Goal: Task Accomplishment & Management: Manage account settings

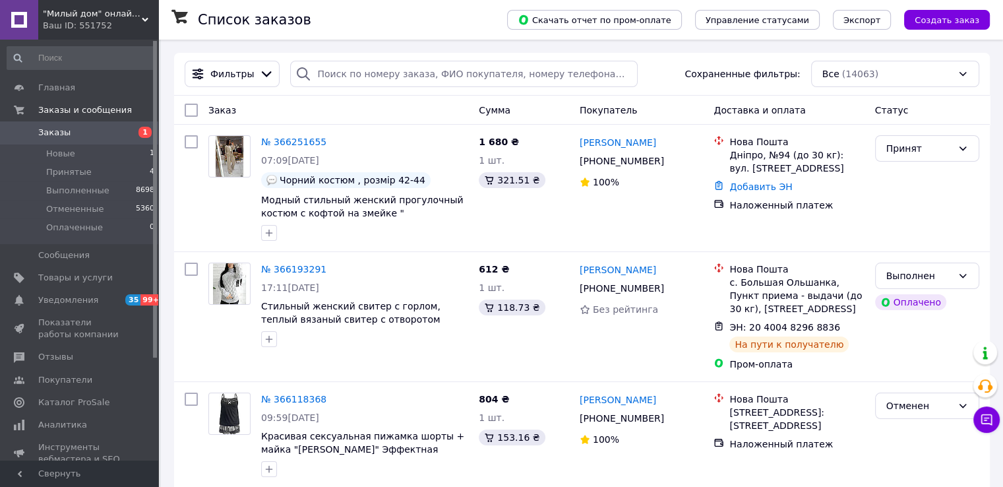
click at [67, 18] on span ""Милый дом" онлайн магазин" at bounding box center [92, 14] width 99 height 12
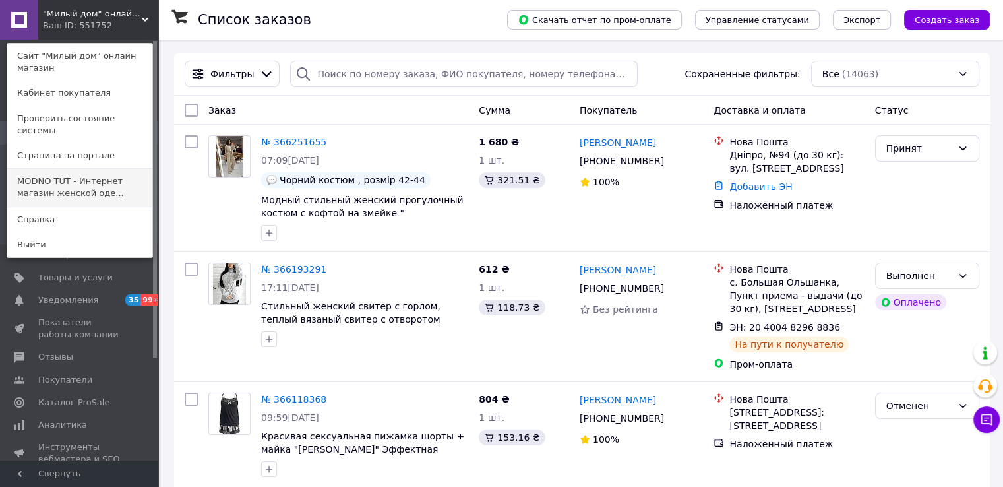
click at [71, 174] on link "MODNO TUT - Интернет магазин женской оде..." at bounding box center [79, 187] width 145 height 37
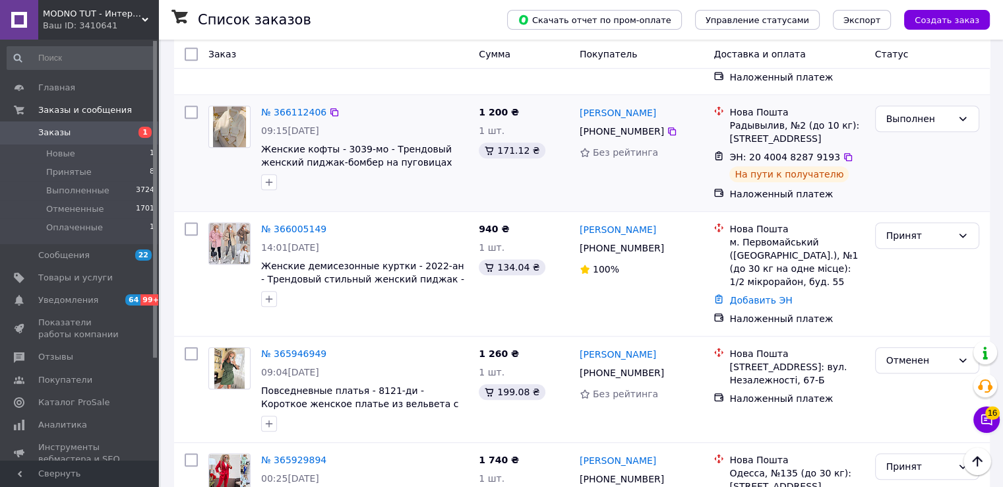
scroll to position [792, 0]
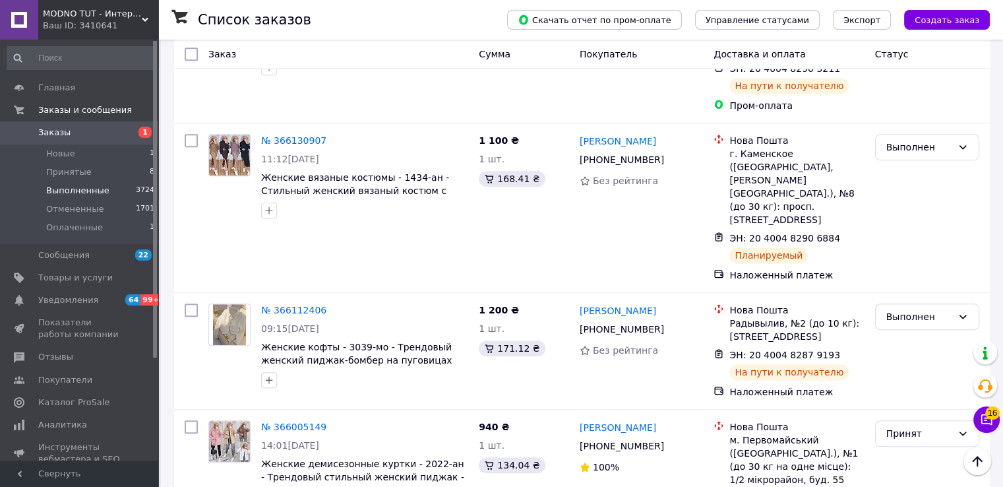
click at [75, 189] on span "Выполненные" at bounding box center [77, 191] width 63 height 12
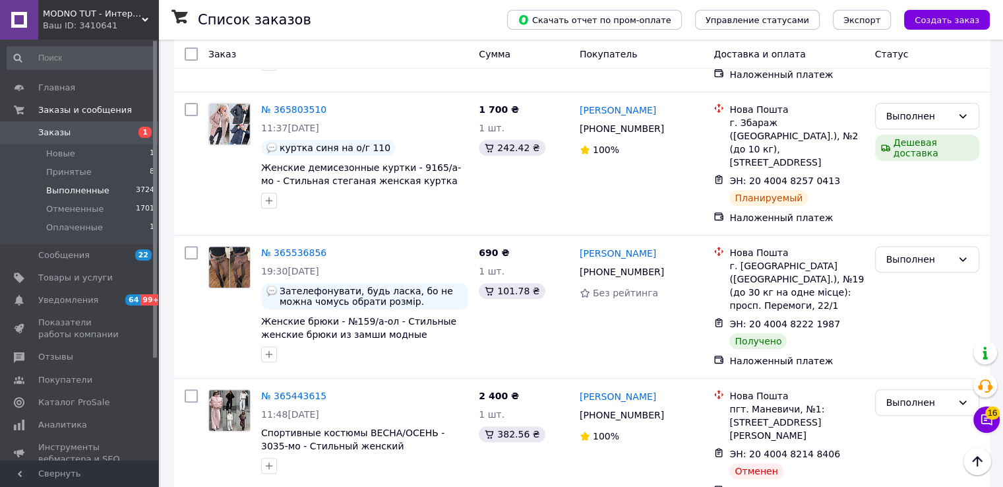
scroll to position [528, 0]
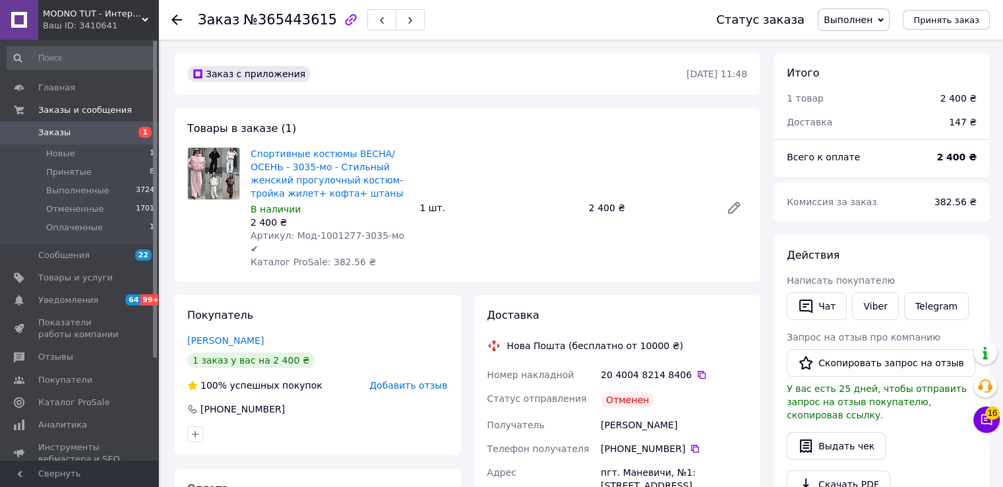
click at [862, 24] on span "Выполнен" at bounding box center [848, 20] width 49 height 11
click at [866, 48] on li "Принят" at bounding box center [854, 46] width 71 height 20
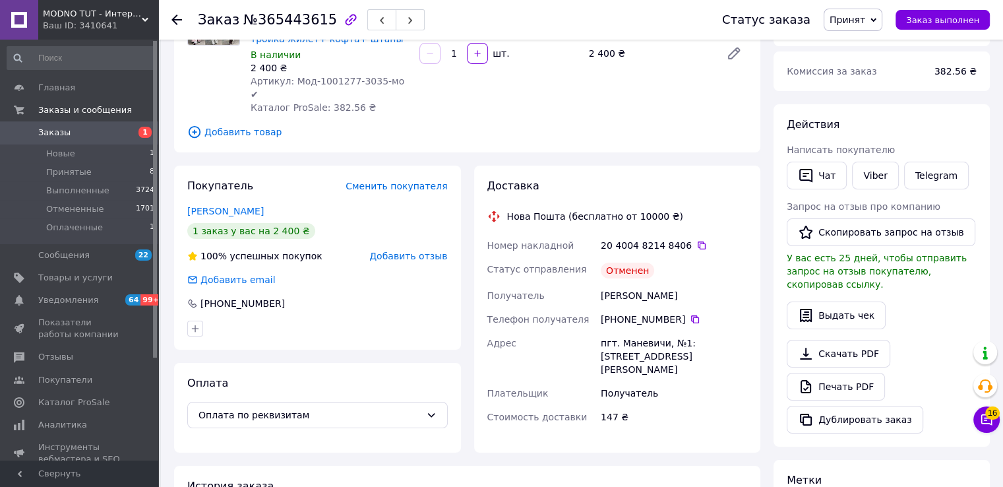
scroll to position [132, 0]
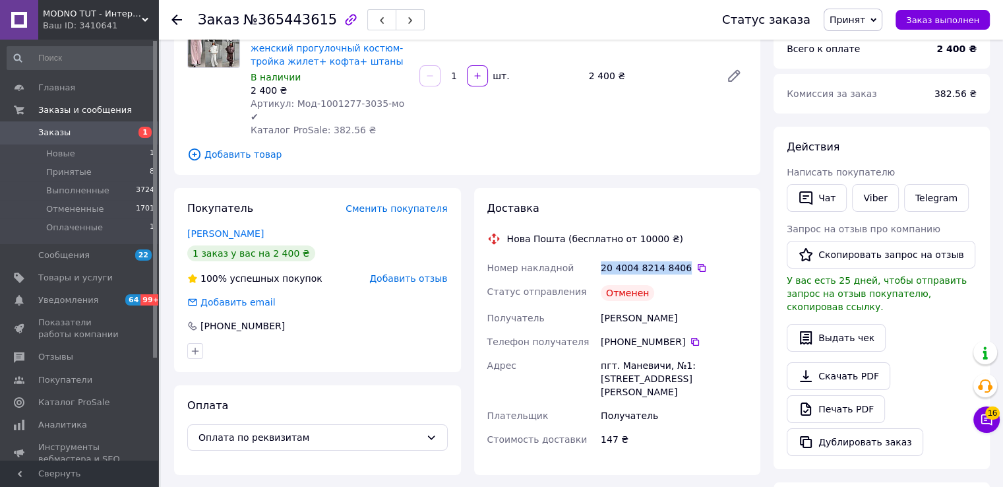
drag, startPoint x: 641, startPoint y: 254, endPoint x: 599, endPoint y: 251, distance: 41.6
click at [599, 256] on div "20 4004 8214 8406" at bounding box center [674, 268] width 152 height 24
click at [625, 261] on div "20 4004 8214 8406" at bounding box center [674, 267] width 146 height 13
click at [866, 26] on span "Принят" at bounding box center [853, 20] width 59 height 22
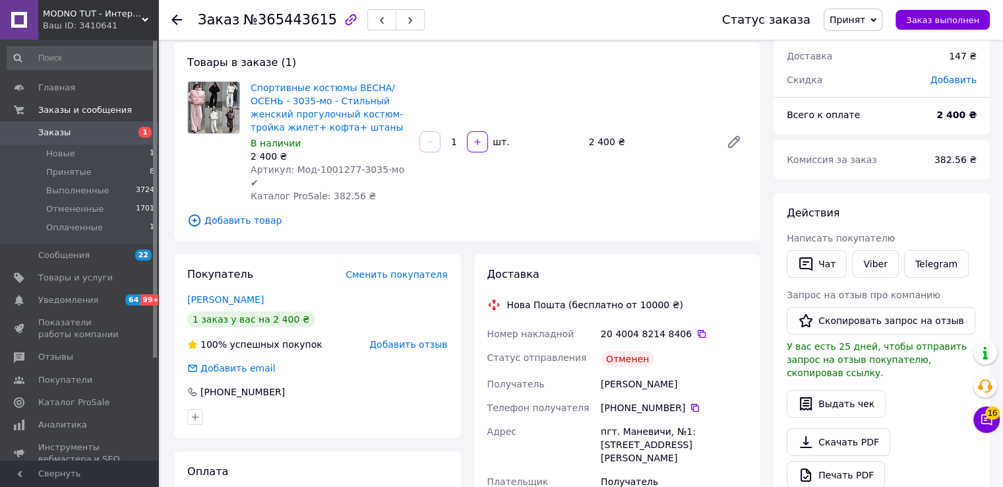
scroll to position [0, 0]
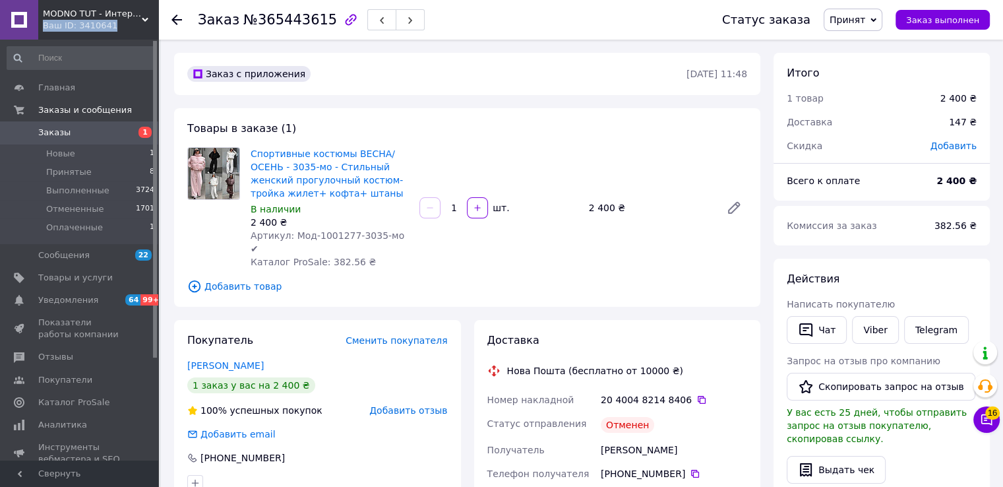
drag, startPoint x: 108, startPoint y: 26, endPoint x: 41, endPoint y: 24, distance: 66.7
click at [41, 24] on div "MODNO TUT - Интернет магазин женской одежды, товаров для детей Ваш ID: 3410641" at bounding box center [98, 20] width 120 height 40
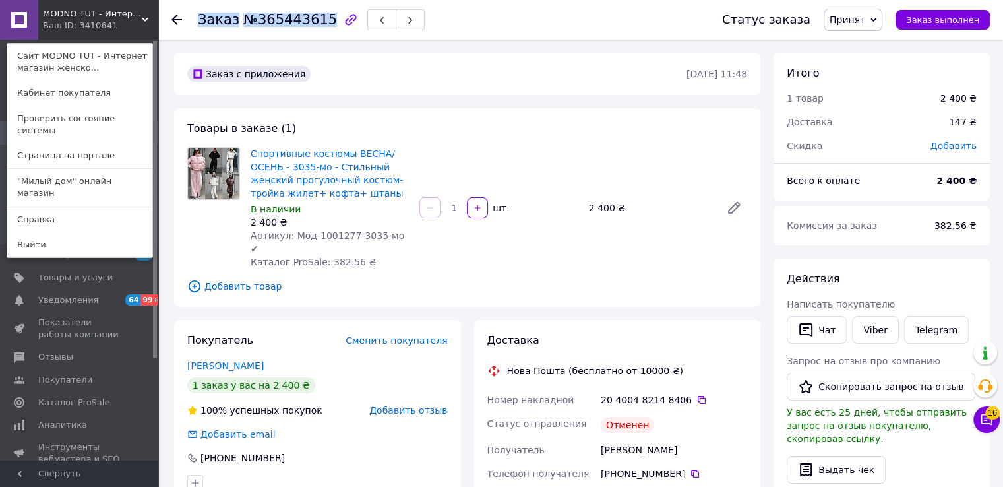
drag, startPoint x: 320, startPoint y: 20, endPoint x: 317, endPoint y: 29, distance: 9.2
click at [317, 29] on div "Заказ №365443615" at bounding box center [311, 20] width 227 height 22
copy h1 "Заказ №365443615"
